Goal: Transaction & Acquisition: Purchase product/service

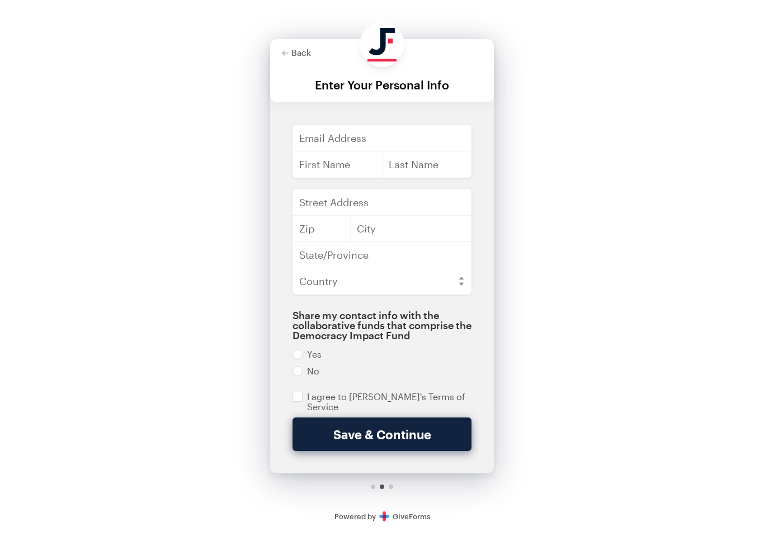
scroll to position [6, 0]
click at [421, 504] on div "Secure Donations Powered by GiveForms" at bounding box center [382, 516] width 96 height 32
click at [407, 434] on button "Save & Continue" at bounding box center [381, 435] width 179 height 34
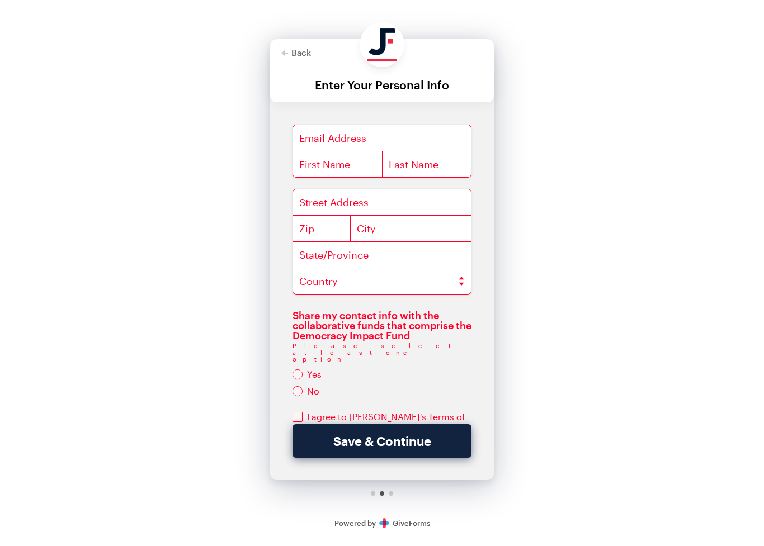
click at [383, 457] on button "Save & Continue" at bounding box center [381, 441] width 179 height 34
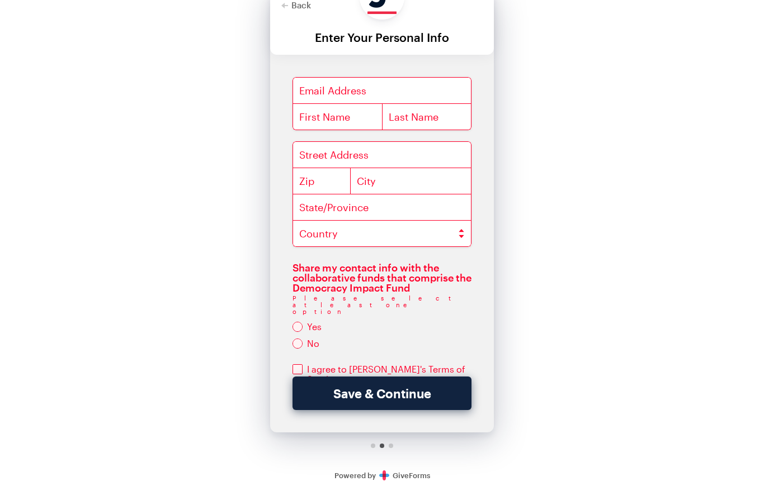
scroll to position [46, 0]
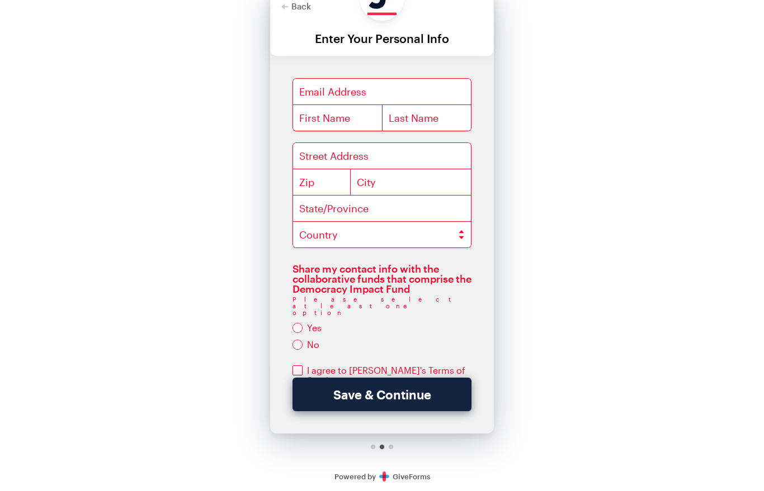
click at [399, 479] on link "Secure Donations Powered by GiveForms" at bounding box center [382, 476] width 96 height 9
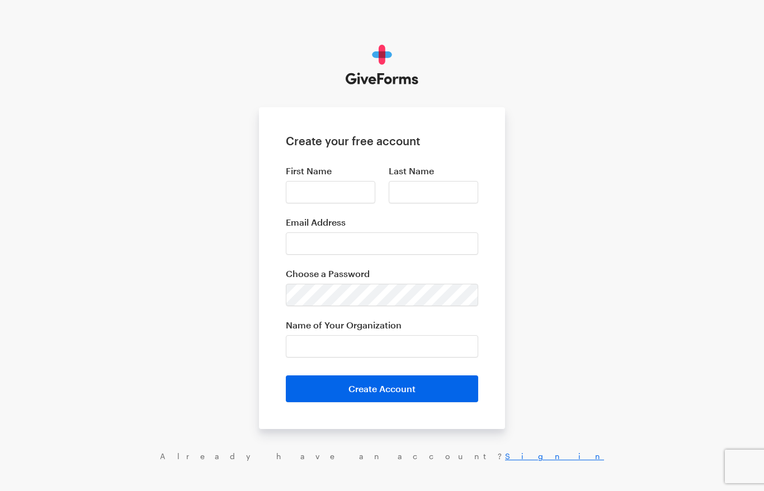
click at [413, 395] on button "Create Account" at bounding box center [382, 389] width 192 height 27
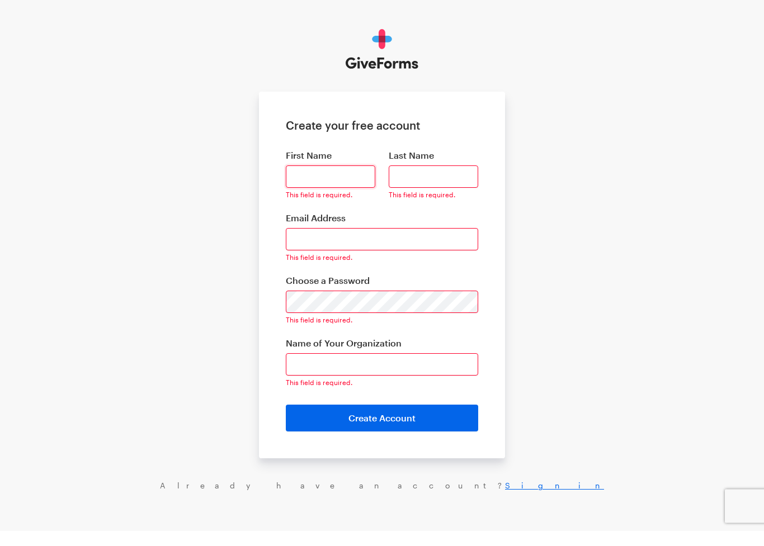
click at [320, 187] on input "First Name" at bounding box center [330, 192] width 89 height 22
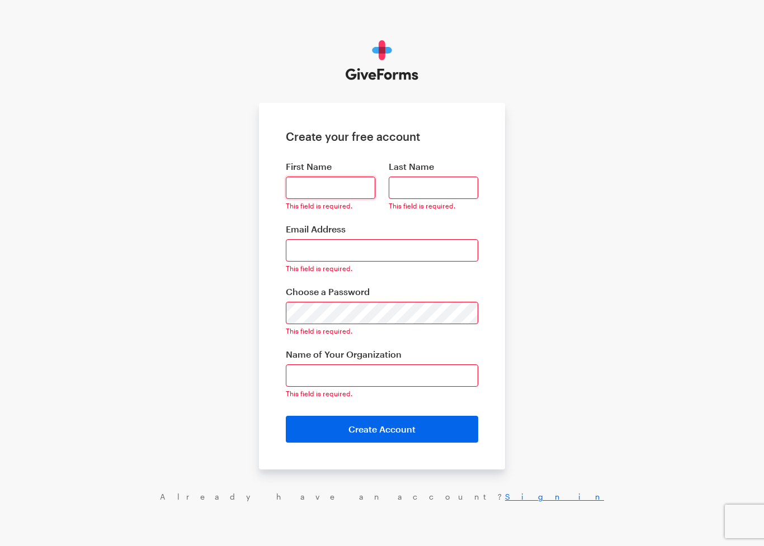
click at [351, 198] on input "First Name" at bounding box center [330, 188] width 89 height 22
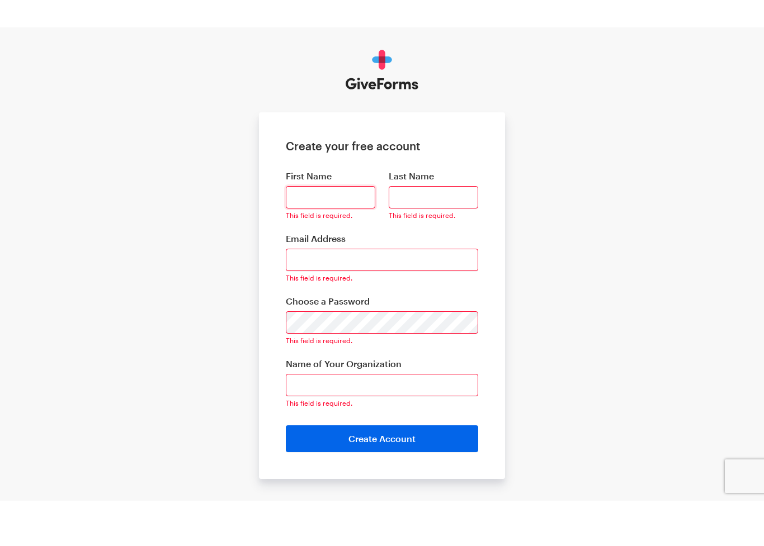
scroll to position [0, 0]
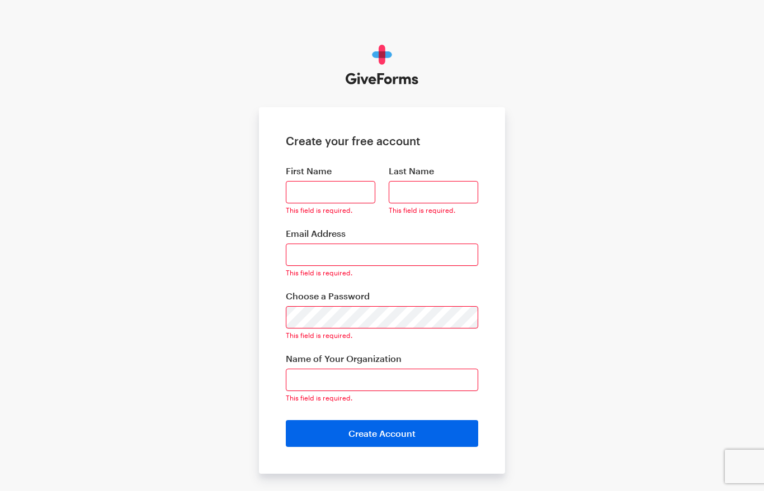
click at [348, 231] on label "Email Address" at bounding box center [382, 233] width 192 height 11
click at [348, 244] on input "Email Address" at bounding box center [382, 255] width 192 height 22
click at [429, 203] on input "Last Name" at bounding box center [433, 192] width 89 height 22
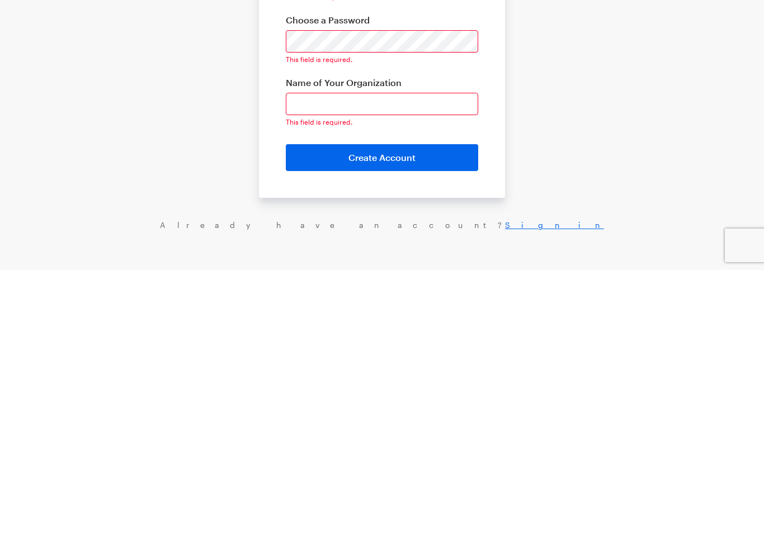
scroll to position [4, 0]
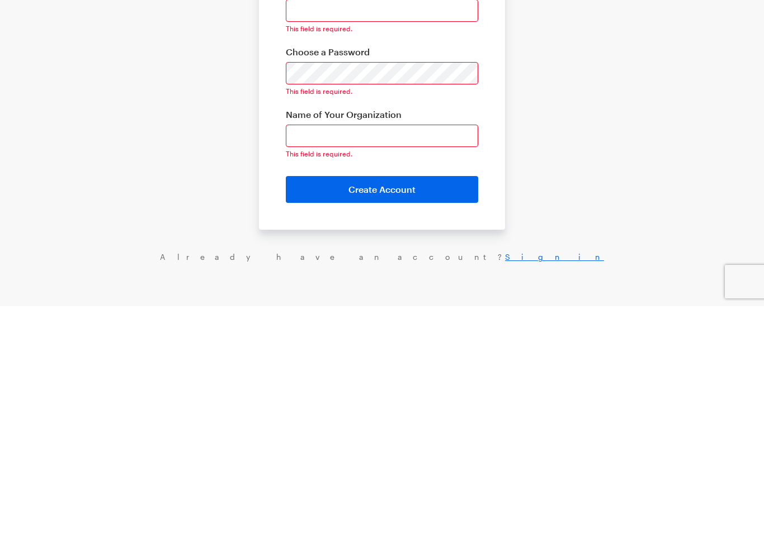
type input "J"
click at [392, 416] on button "Create Account" at bounding box center [382, 429] width 192 height 27
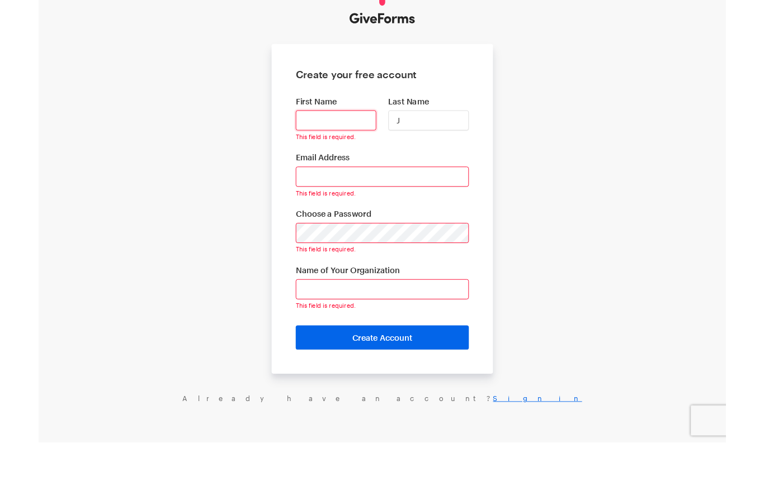
scroll to position [0, 0]
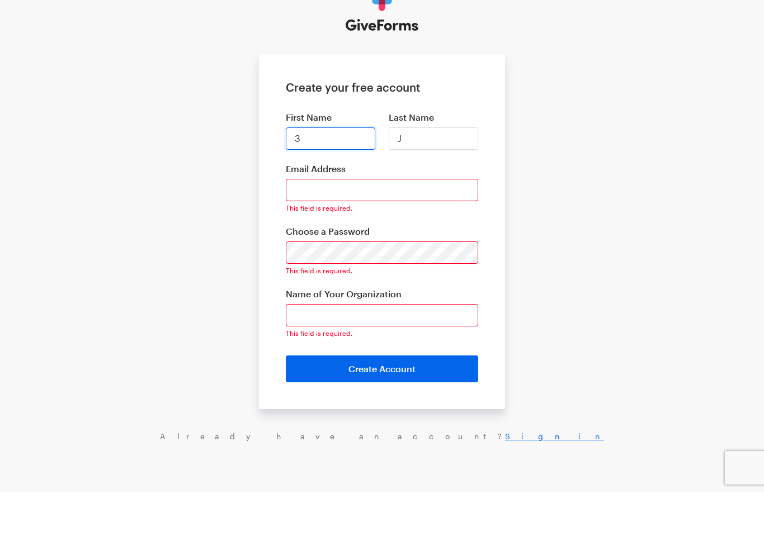
type input "3"
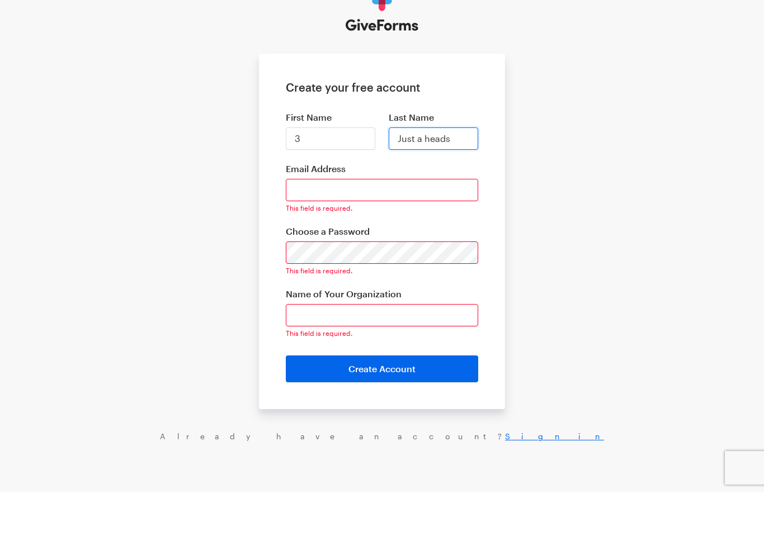
type input "Just a heads"
